Goal: Task Accomplishment & Management: Manage account settings

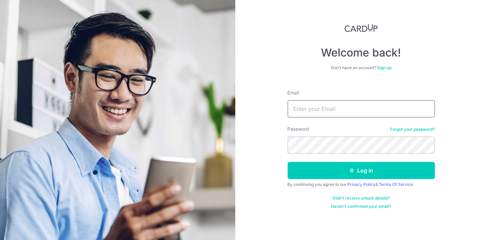
click at [313, 113] on input "Email" at bounding box center [360, 108] width 147 height 17
type input "[EMAIL_ADDRESS][DOMAIN_NAME]"
click at [287, 162] on button "Log in" at bounding box center [360, 170] width 147 height 17
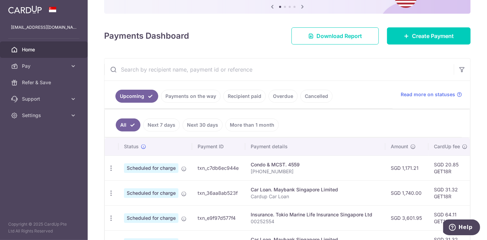
scroll to position [114, 0]
